Goal: Find contact information: Find contact information

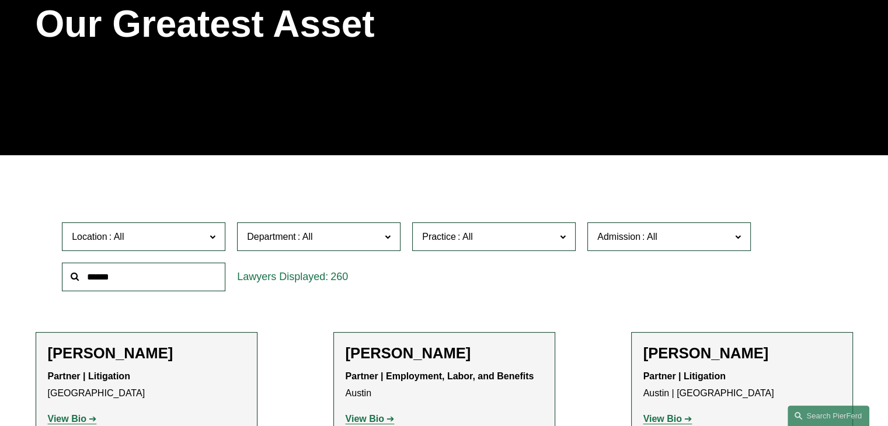
scroll to position [350, 0]
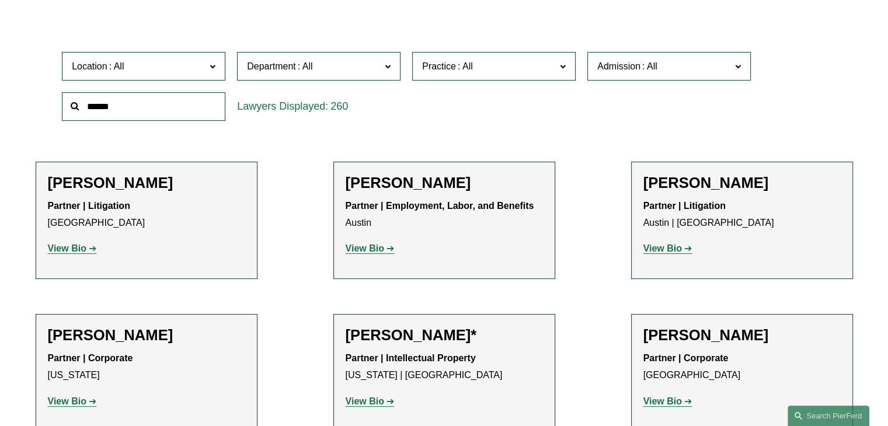
click at [654, 67] on span at bounding box center [650, 66] width 19 height 10
click at [544, 71] on span "Practice" at bounding box center [489, 66] width 134 height 16
click at [0, 0] on link "Intellectual Property Litigation" at bounding box center [0, 0] width 0 height 0
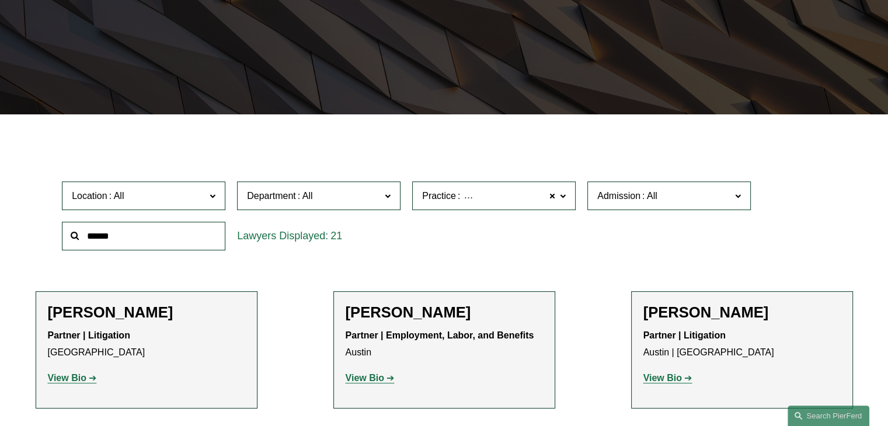
scroll to position [216, 0]
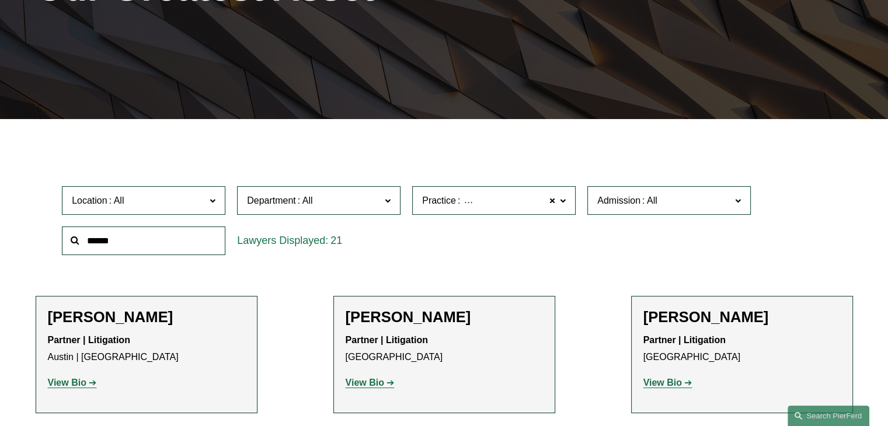
click at [200, 203] on span "Location" at bounding box center [139, 201] width 134 height 16
click at [0, 0] on link "[GEOGRAPHIC_DATA]" at bounding box center [0, 0] width 0 height 0
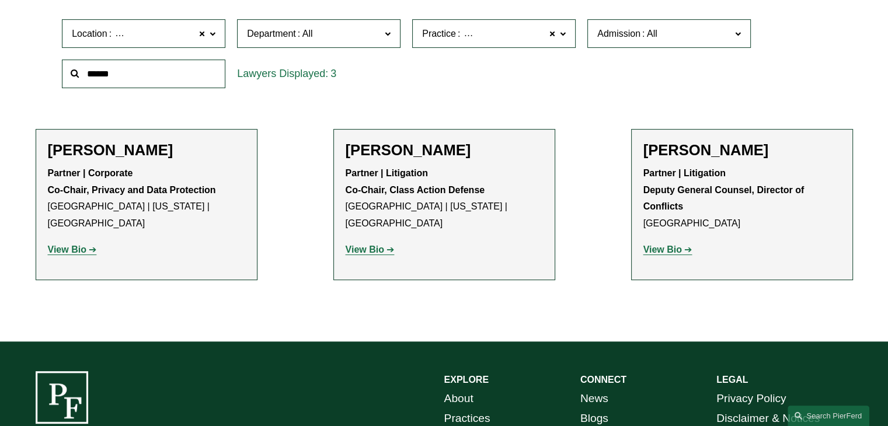
scroll to position [391, 0]
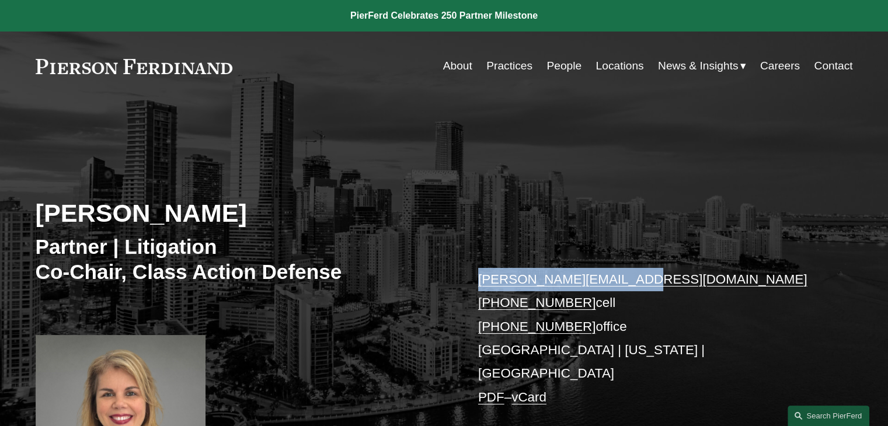
drag, startPoint x: 623, startPoint y: 277, endPoint x: 477, endPoint y: 278, distance: 146.6
click at [477, 278] on div "Irene Oria Partner | Litigation Co-Chair, Class Action Defense irene.oria@pierf…" at bounding box center [444, 312] width 888 height 370
copy link "irene.oria@pierferd.com"
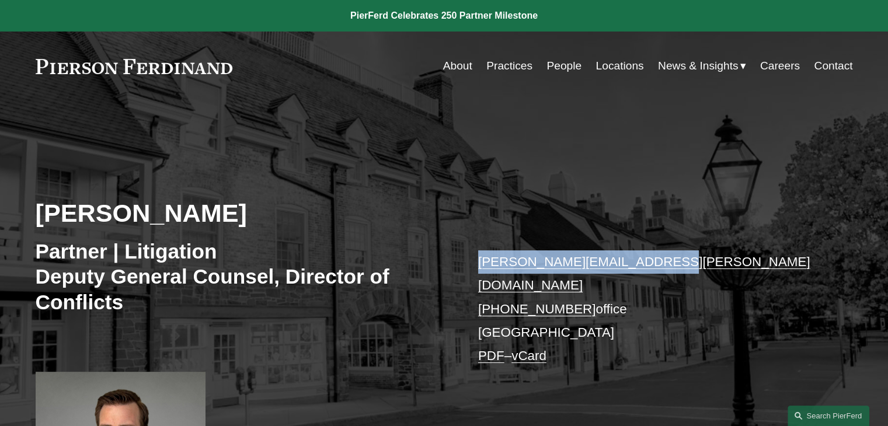
drag, startPoint x: 474, startPoint y: 260, endPoint x: 658, endPoint y: 260, distance: 184.6
click at [658, 260] on div "[PERSON_NAME] Partner | Litigation Deputy General Counsel, Director of Conflict…" at bounding box center [444, 326] width 888 height 399
copy link "[PERSON_NAME][EMAIL_ADDRESS][PERSON_NAME][DOMAIN_NAME]"
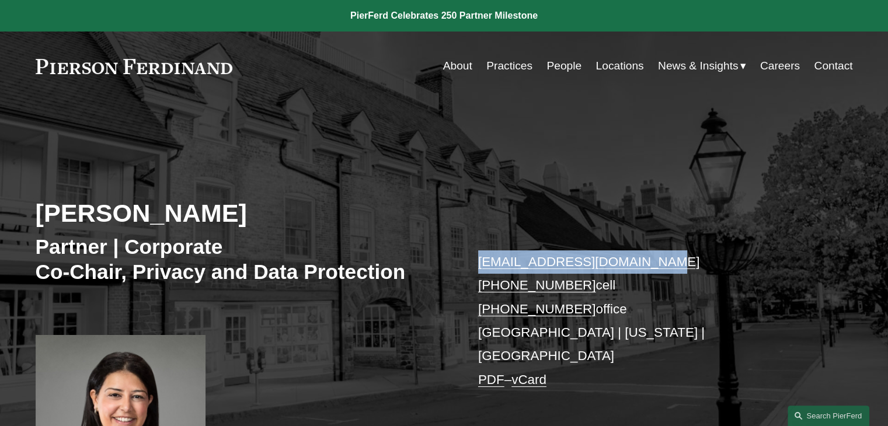
drag, startPoint x: 472, startPoint y: 259, endPoint x: 663, endPoint y: 264, distance: 191.6
click at [663, 264] on div "Maryam Meseha Partner | Corporate Co-Chair, Privacy and Data Protection maryam.…" at bounding box center [444, 312] width 888 height 370
copy link "maryam.meseha@pierferd.com"
